Goal: Task Accomplishment & Management: Manage account settings

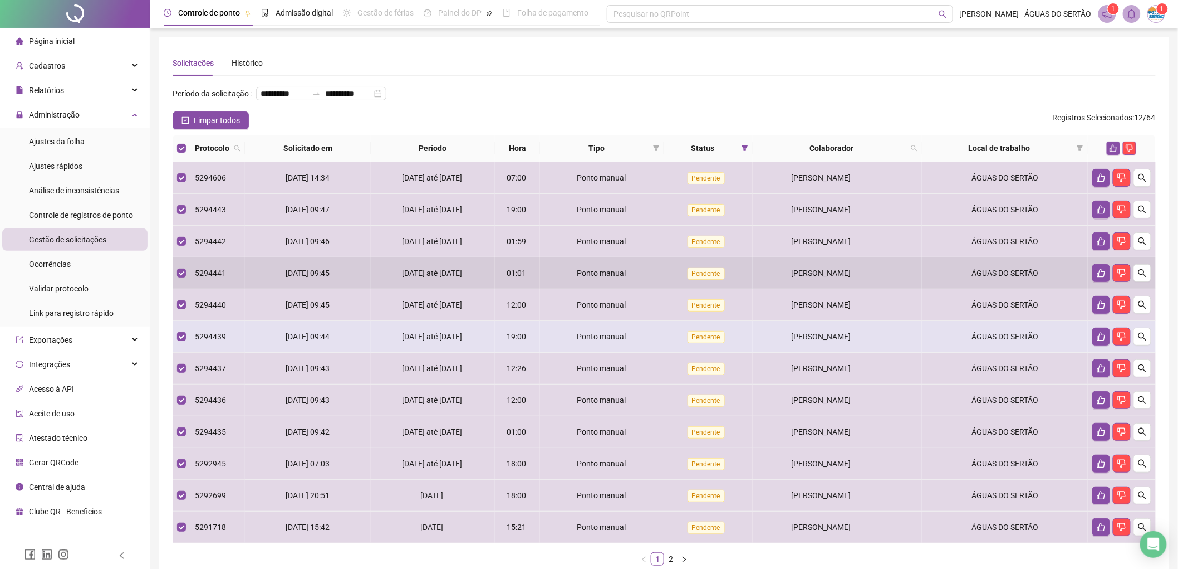
scroll to position [67, 0]
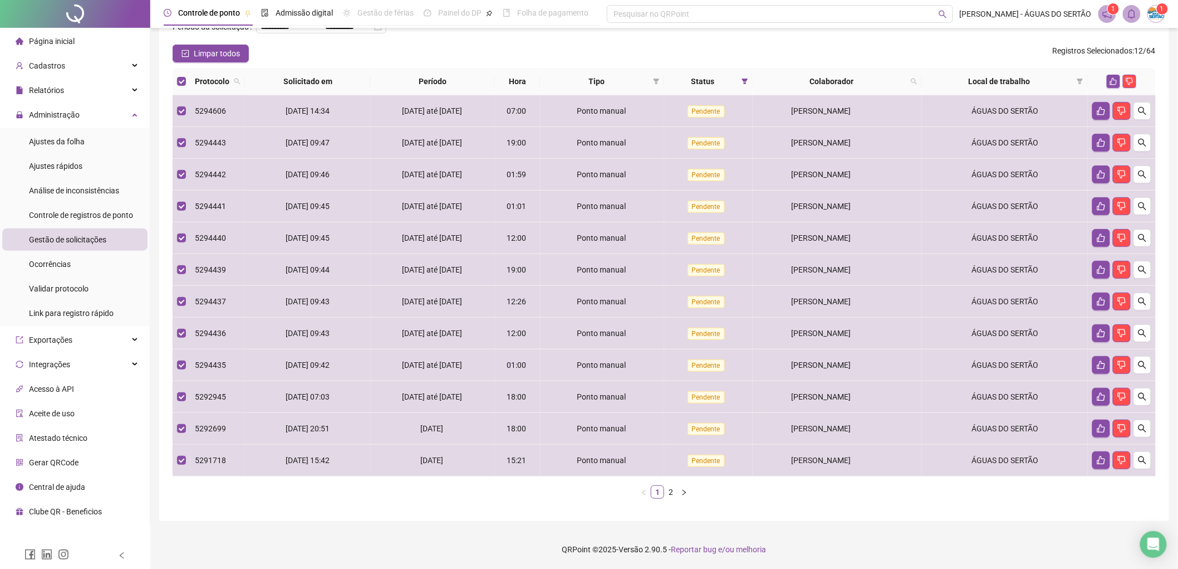
click at [670, 496] on link "2" at bounding box center [671, 492] width 12 height 12
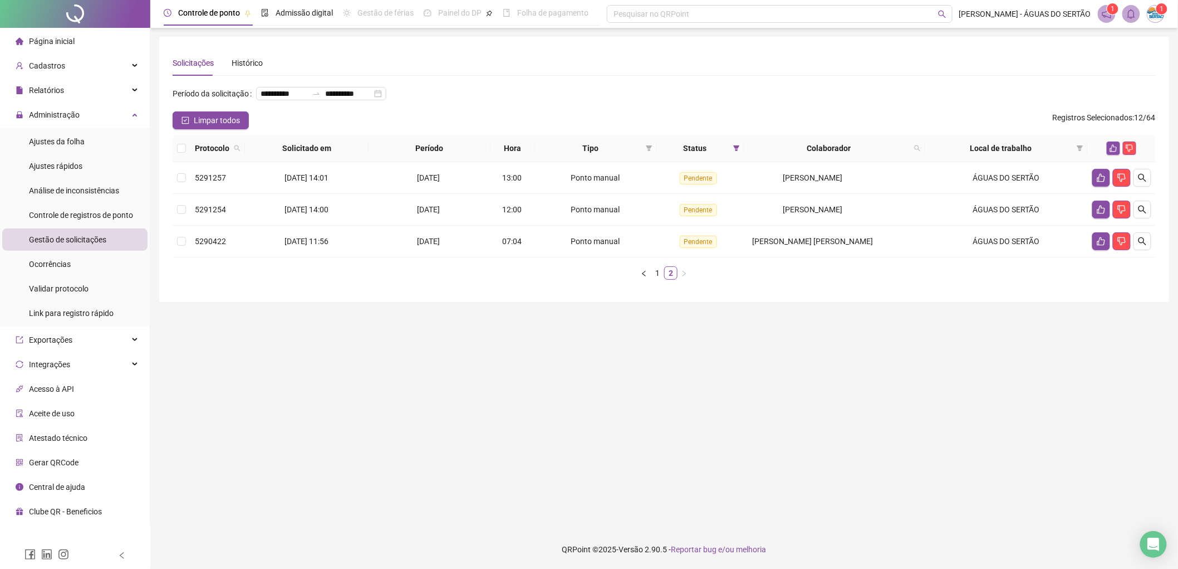
scroll to position [0, 0]
click at [179, 142] on label at bounding box center [181, 148] width 9 height 12
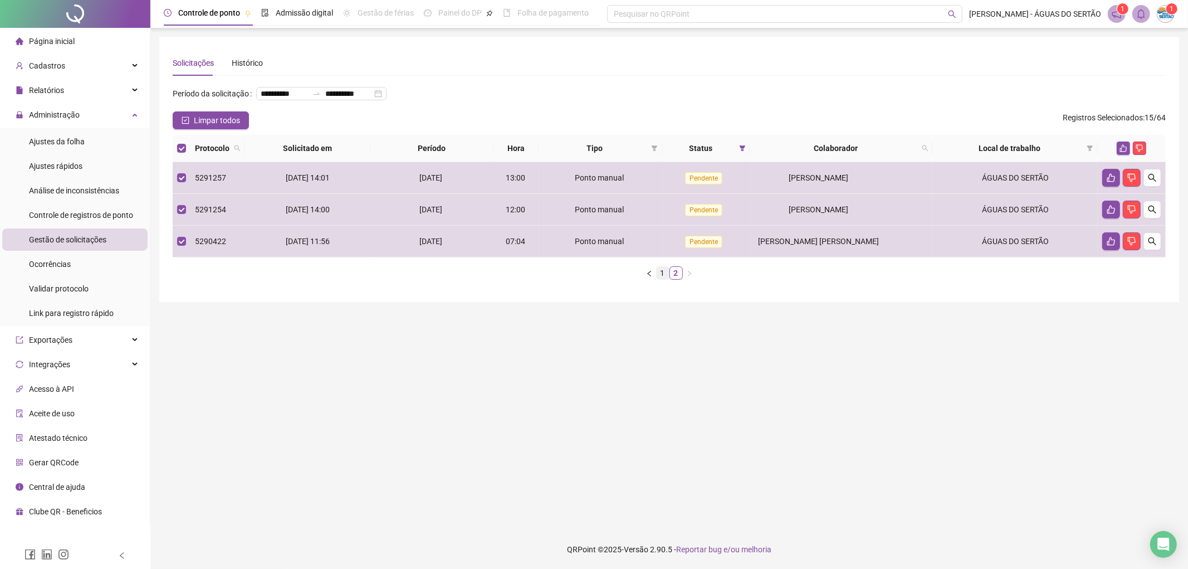
click at [661, 273] on link "1" at bounding box center [663, 273] width 12 height 12
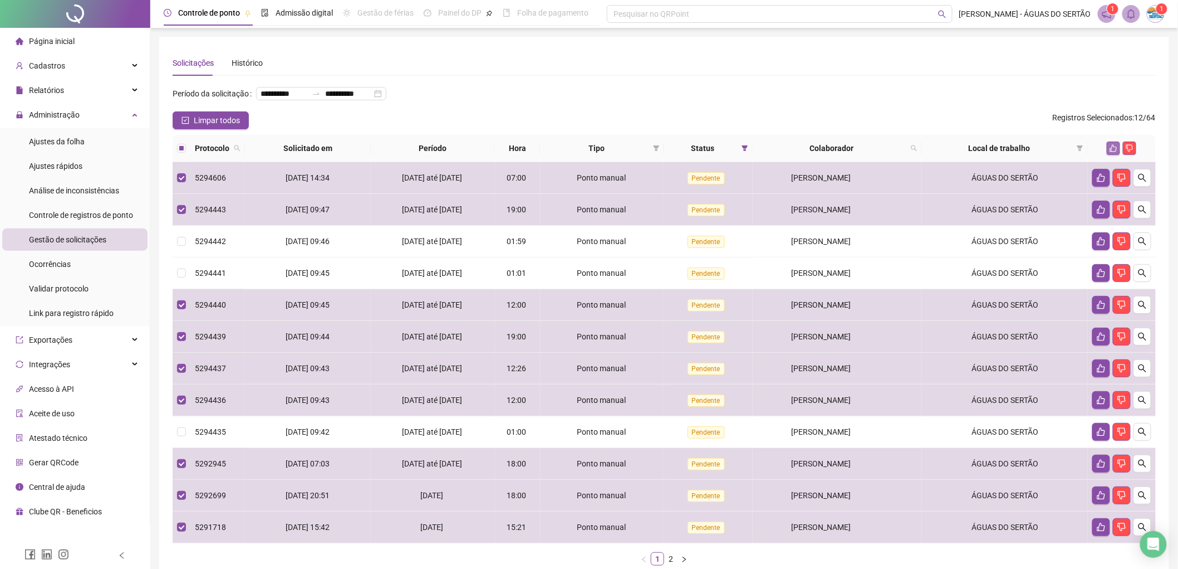
click at [1115, 146] on icon "like" at bounding box center [1113, 148] width 7 height 7
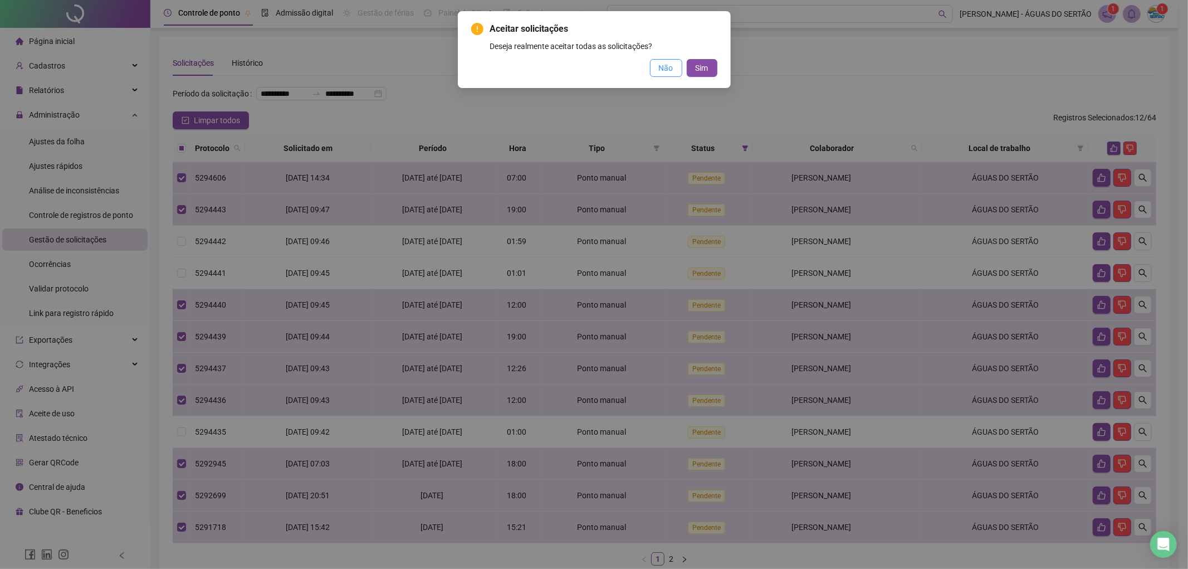
click at [669, 68] on span "Não" at bounding box center [666, 68] width 14 height 12
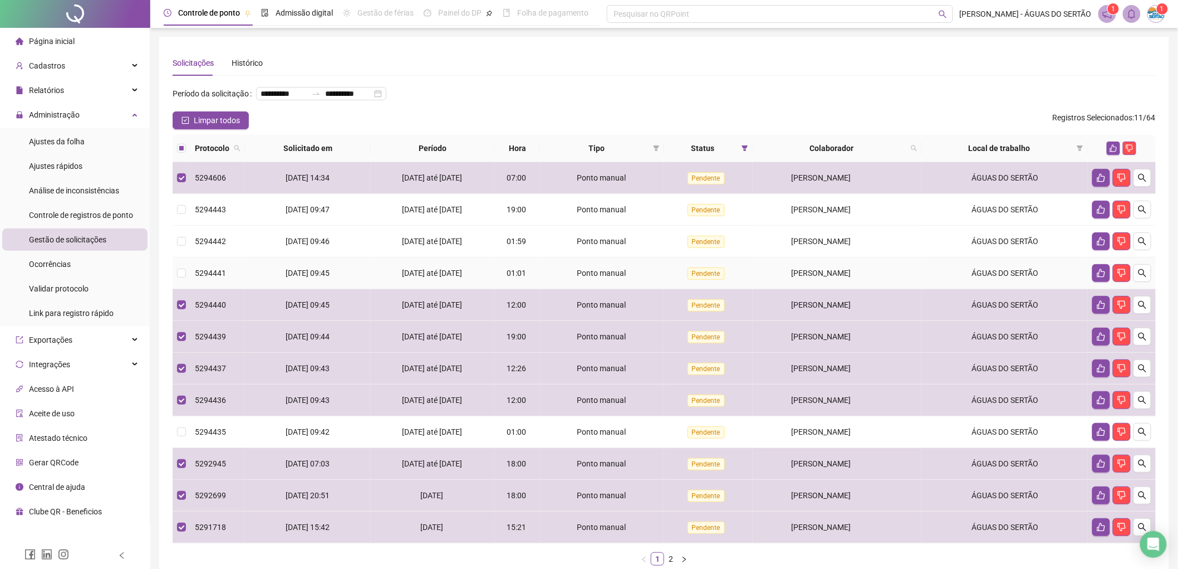
scroll to position [67, 0]
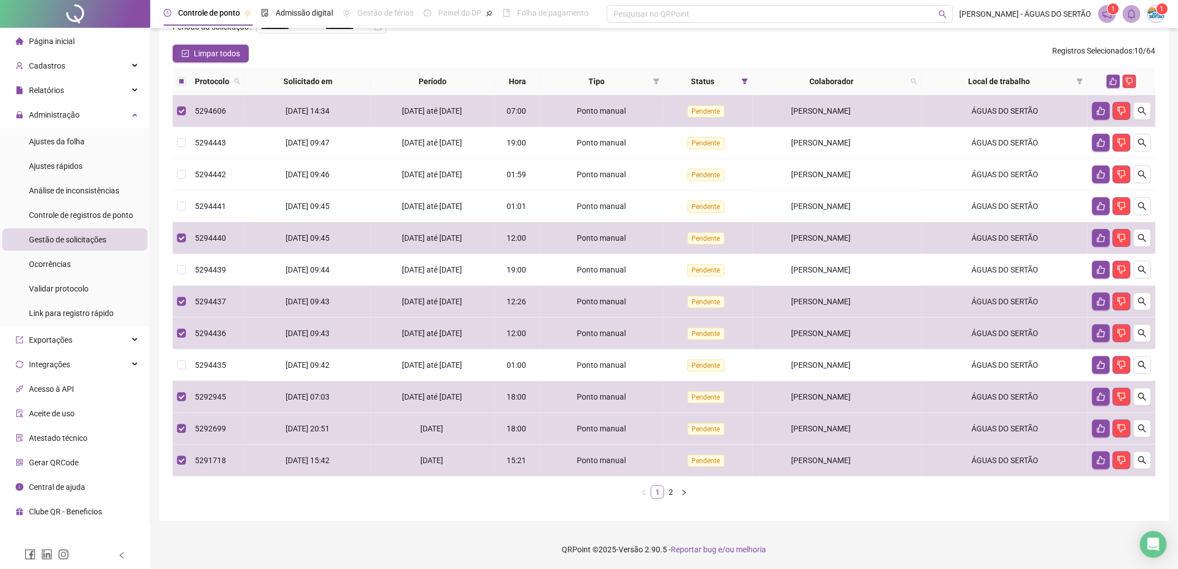
click at [663, 497] on link "1" at bounding box center [657, 492] width 12 height 12
click at [665, 494] on link "2" at bounding box center [671, 492] width 12 height 12
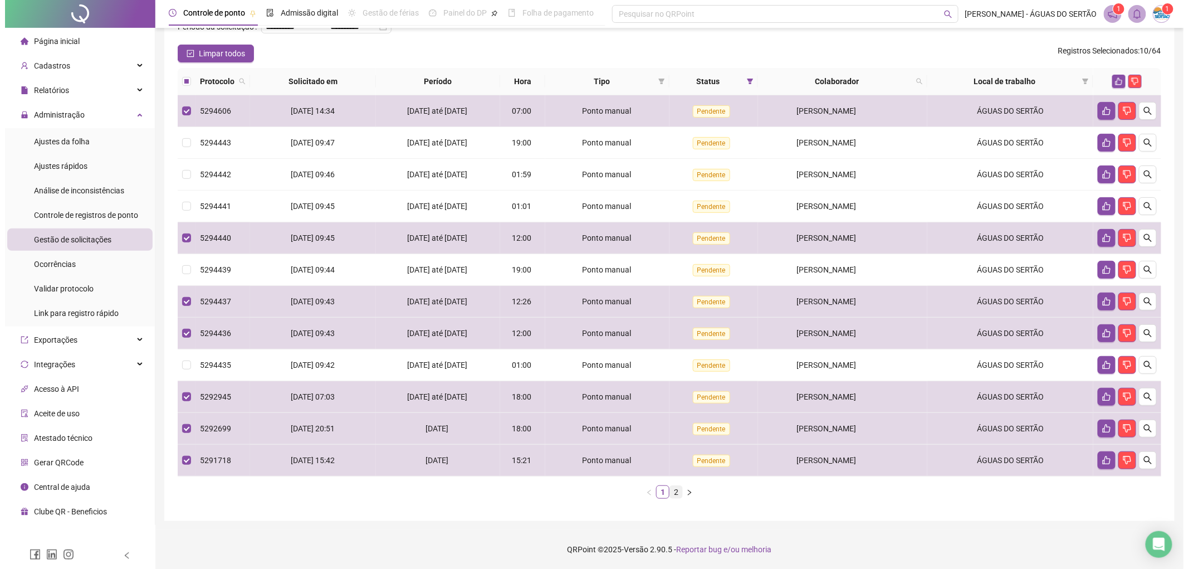
scroll to position [0, 0]
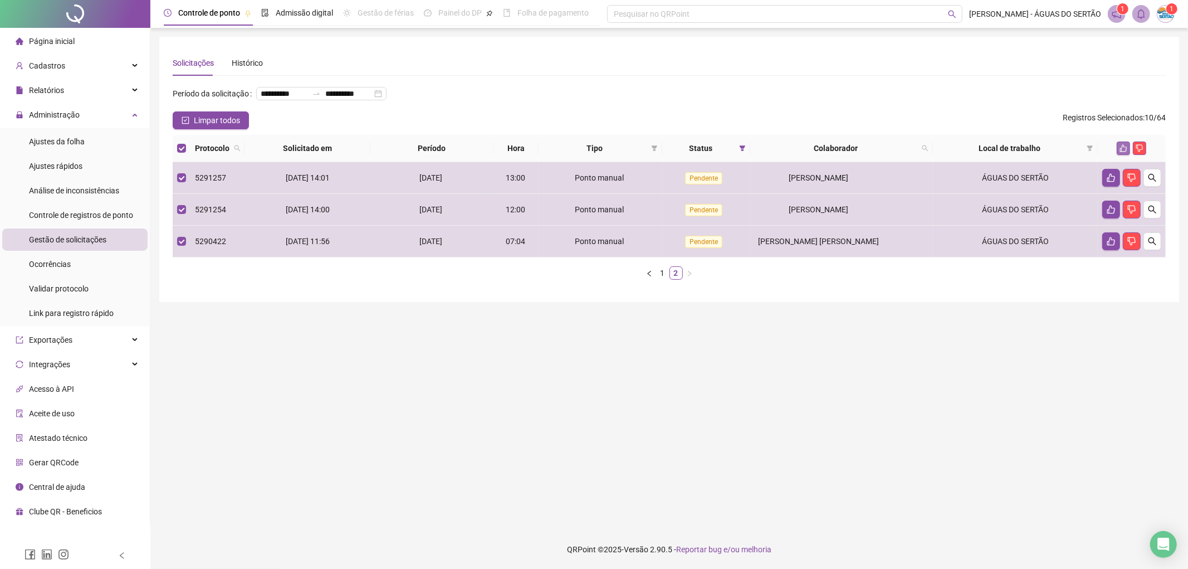
click at [1123, 144] on icon "like" at bounding box center [1123, 148] width 8 height 8
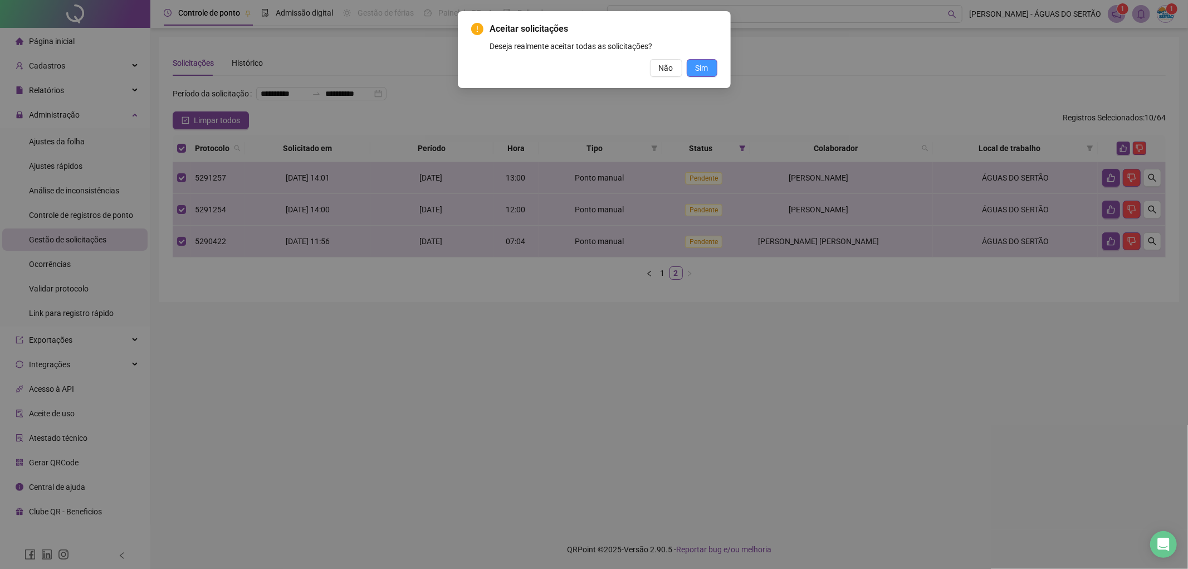
click at [706, 76] on button "Sim" at bounding box center [702, 68] width 31 height 18
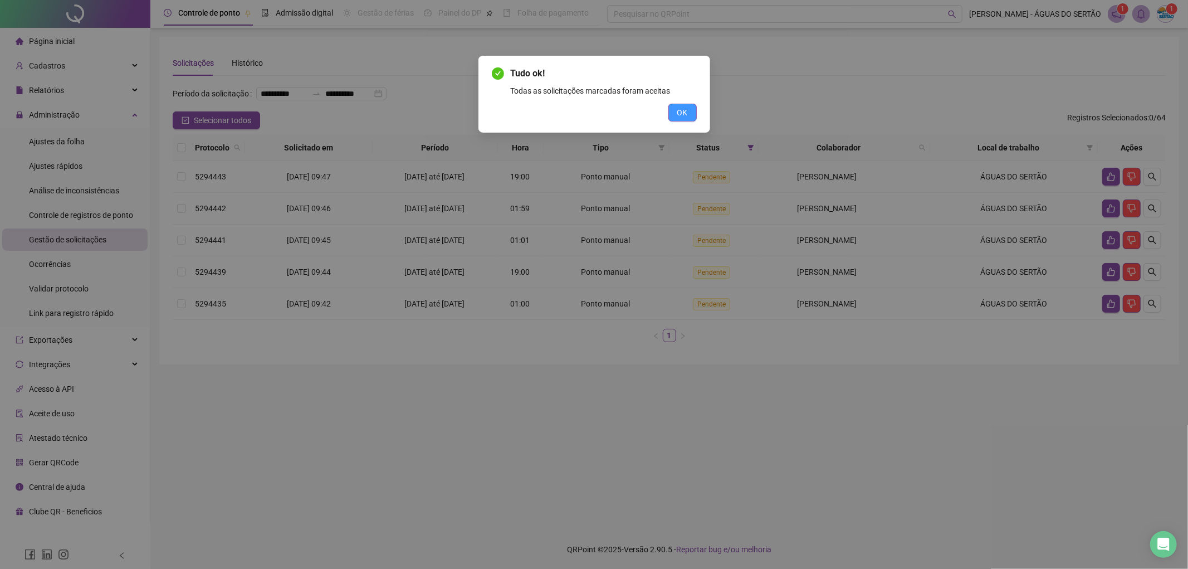
click at [672, 113] on button "OK" at bounding box center [682, 113] width 28 height 18
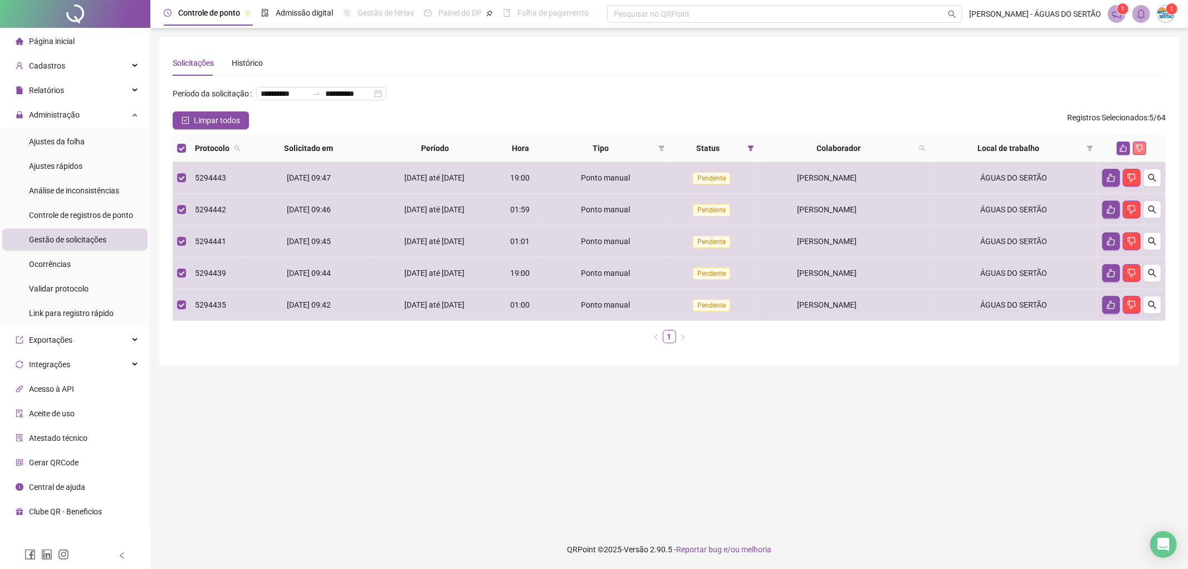
click at [1144, 152] on button "button" at bounding box center [1139, 147] width 13 height 13
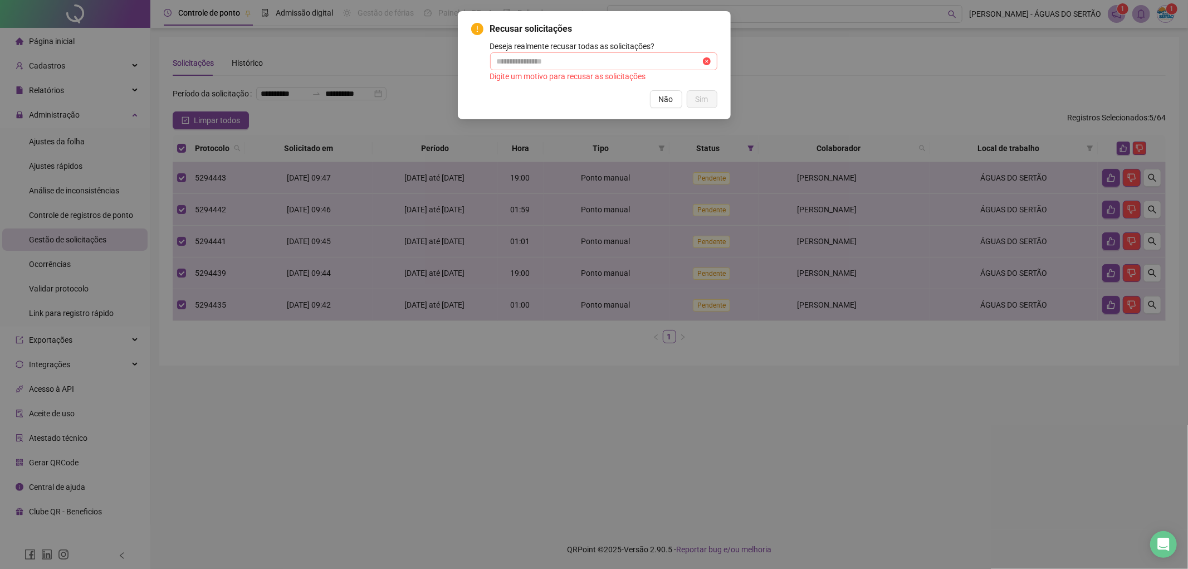
click at [580, 67] on span at bounding box center [603, 61] width 227 height 18
click at [566, 64] on input "text" at bounding box center [599, 61] width 204 height 12
click at [521, 70] on span at bounding box center [603, 61] width 227 height 18
click at [520, 67] on span at bounding box center [603, 61] width 227 height 18
type input "*"
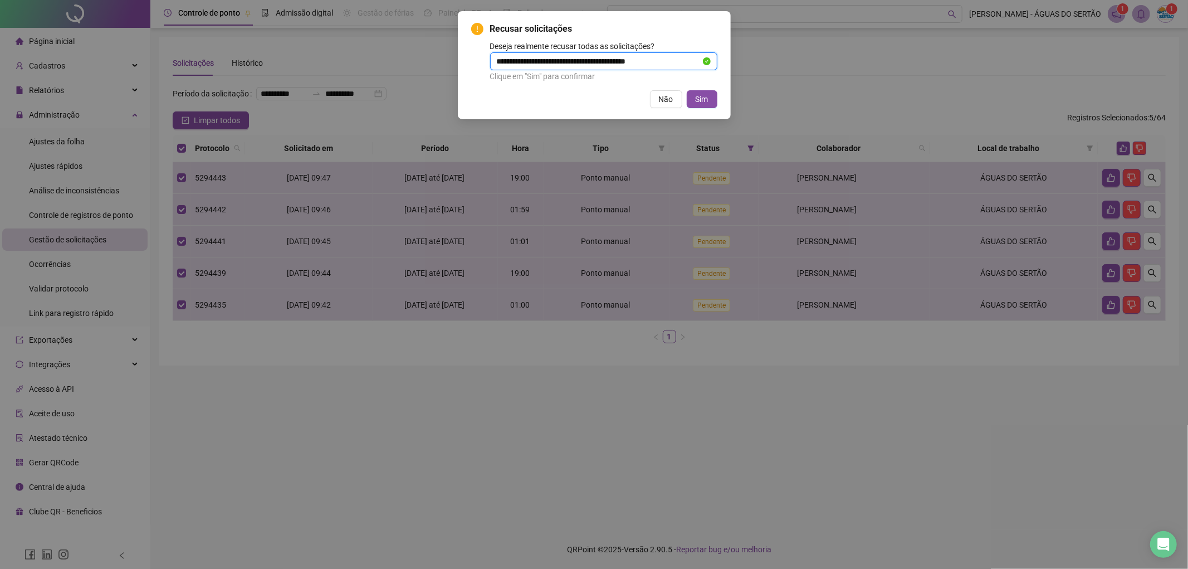
click at [658, 62] on input "**********" at bounding box center [599, 61] width 204 height 12
type input "**********"
click at [709, 95] on button "Sim" at bounding box center [702, 99] width 31 height 18
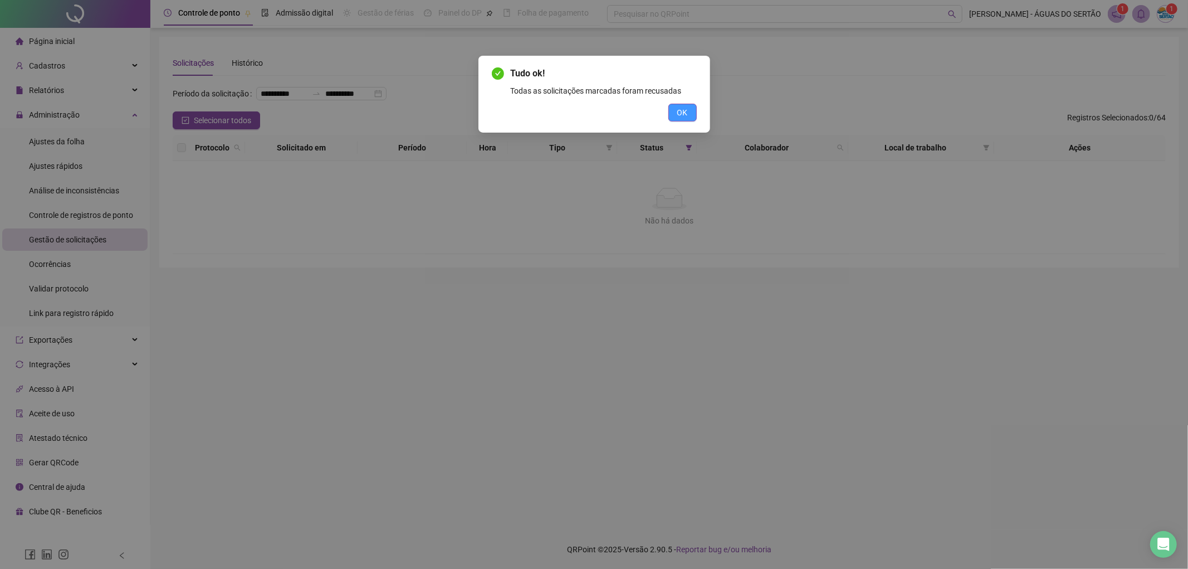
click at [685, 119] on button "OK" at bounding box center [682, 113] width 28 height 18
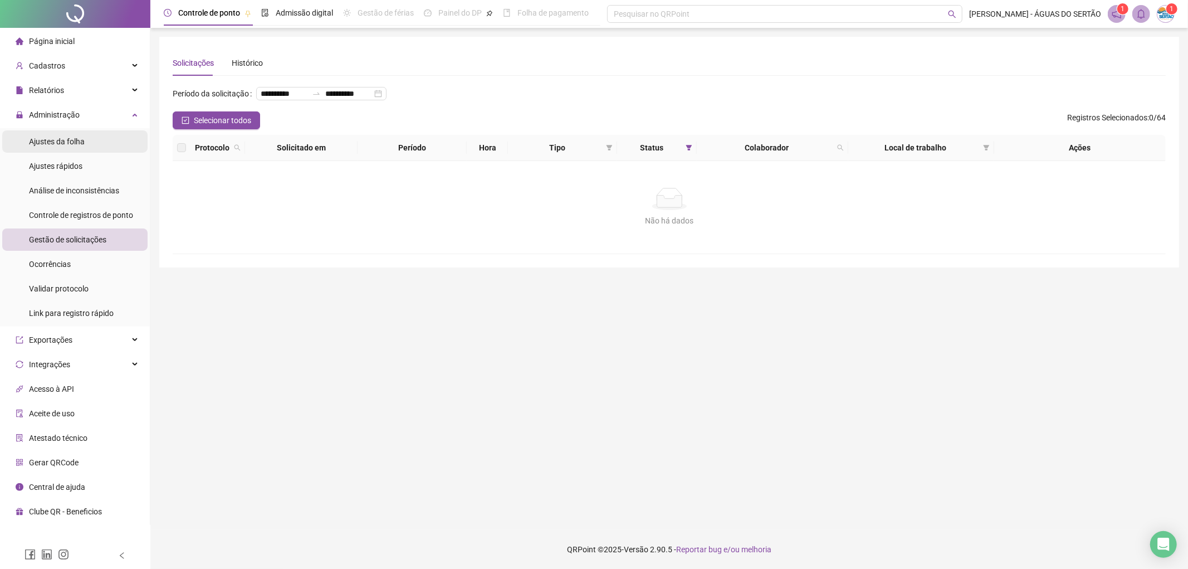
click at [74, 137] on span "Ajustes da folha" at bounding box center [57, 141] width 56 height 9
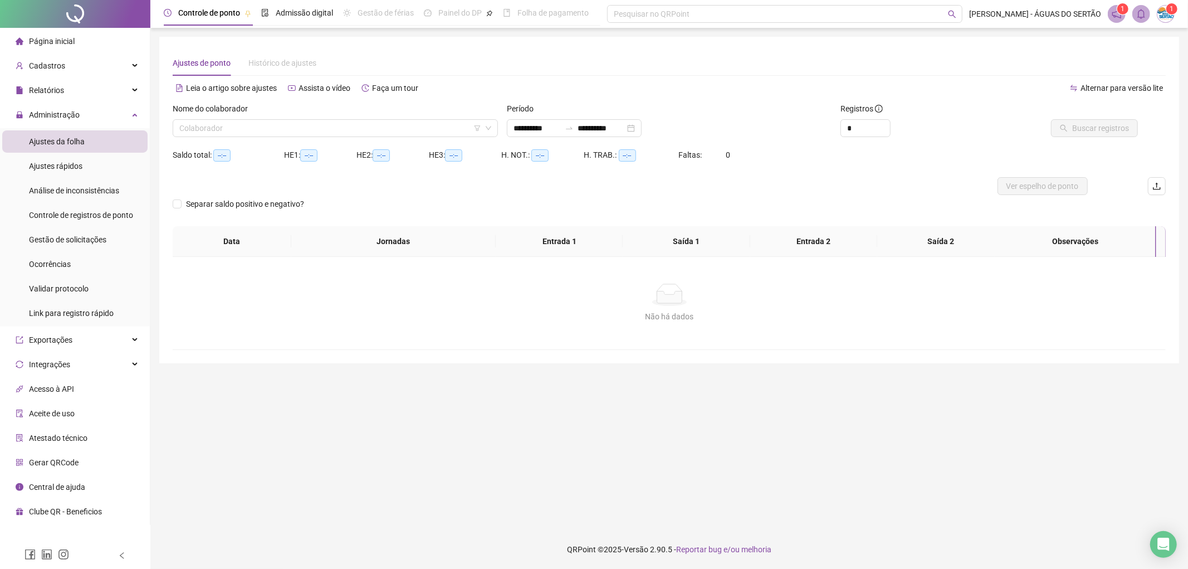
type input "**********"
